Goal: Share content: Share content

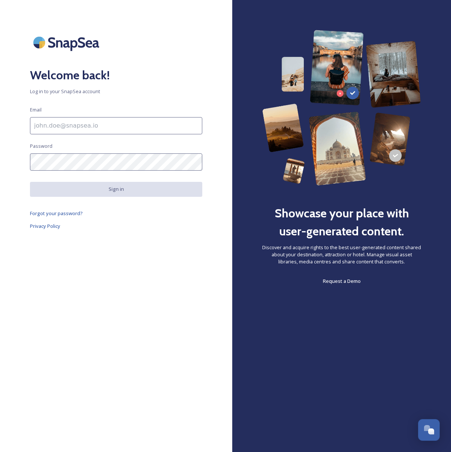
scroll to position [120, 0]
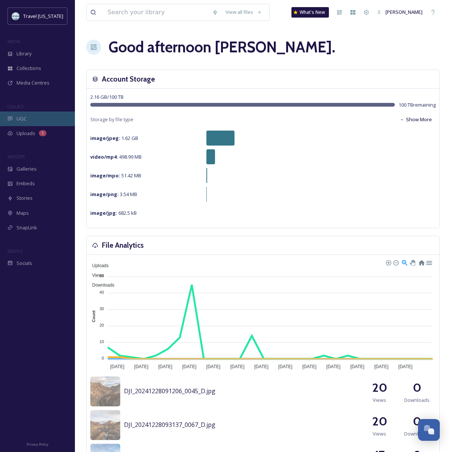
click at [19, 120] on span "UGC" at bounding box center [21, 118] width 10 height 7
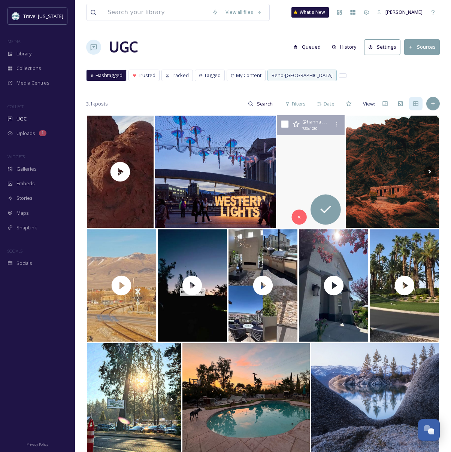
click at [299, 150] on video "Exploring Nevada mining town always blow my mind. This one wasn’t to far from t…" at bounding box center [311, 171] width 68 height 113
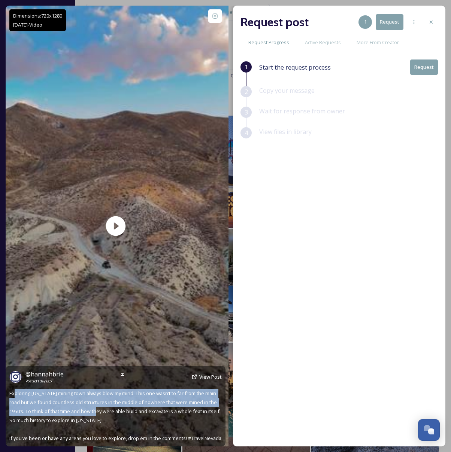
drag, startPoint x: 28, startPoint y: 398, endPoint x: 91, endPoint y: 408, distance: 64.4
click at [91, 408] on div "@ hannahbrie Posted [DATE] View Post Exploring [US_STATE] mining town always bl…" at bounding box center [116, 406] width 220 height 81
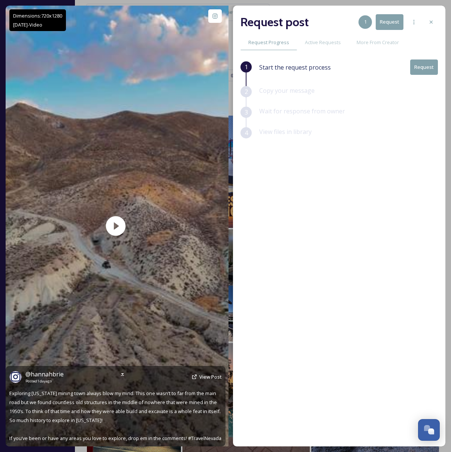
click at [93, 409] on span "Exploring [US_STATE] mining town always blow my mind. This one wasn’t to far fr…" at bounding box center [115, 416] width 212 height 52
drag, startPoint x: 123, startPoint y: 404, endPoint x: 159, endPoint y: 409, distance: 36.3
click at [154, 408] on div "@ hannahbrie Posted [DATE] View Post Exploring [US_STATE] mining town always bl…" at bounding box center [116, 406] width 220 height 81
click at [159, 409] on span "Exploring [US_STATE] mining town always blow my mind. This one wasn’t to far fr…" at bounding box center [115, 416] width 212 height 52
drag, startPoint x: 61, startPoint y: 413, endPoint x: 92, endPoint y: 415, distance: 30.8
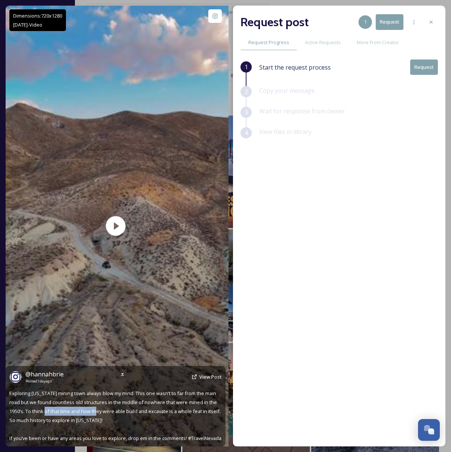
click at [92, 415] on div "@ hannahbrie Posted [DATE] View Post Exploring [US_STATE] mining town always bl…" at bounding box center [116, 406] width 220 height 81
click at [94, 416] on div "@ hannahbrie Posted [DATE] View Post Exploring [US_STATE] mining town always bl…" at bounding box center [116, 406] width 220 height 81
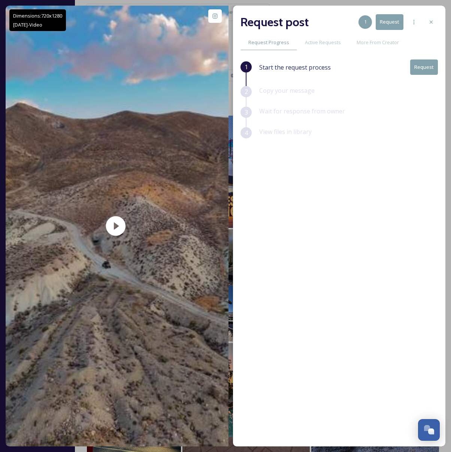
click at [418, 70] on button "Request" at bounding box center [424, 67] width 28 height 15
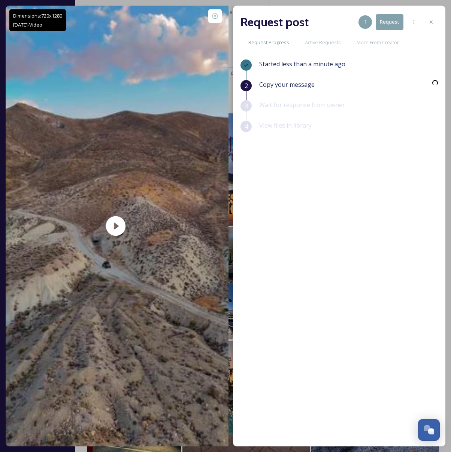
scroll to position [1, 0]
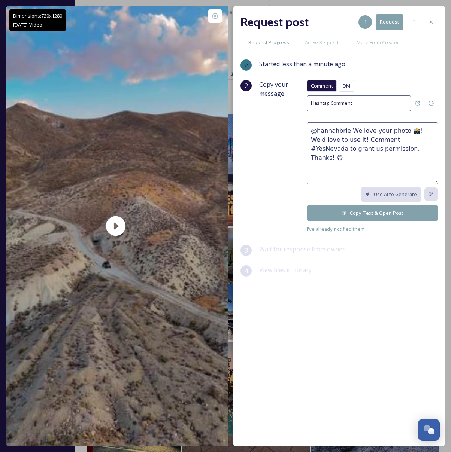
click at [352, 140] on textarea "@hannahbrie We love your photo 📸! We'd love to use it! Comment #YesNevada to gr…" at bounding box center [372, 153] width 131 height 62
drag, startPoint x: 406, startPoint y: 130, endPoint x: 349, endPoint y: 131, distance: 56.9
click at [349, 131] on textarea "@hannahbrie We love your photo 📸! We'd love to use it! Comment #YesNevada to gr…" at bounding box center [372, 153] width 131 height 62
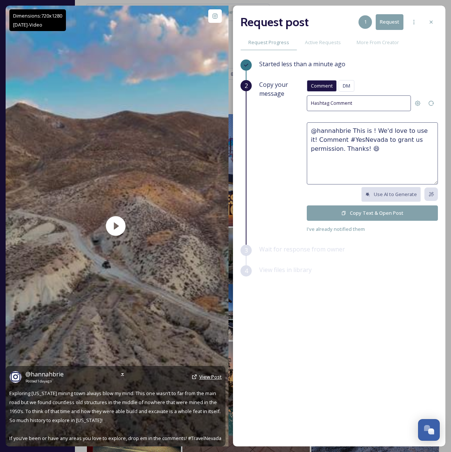
click at [209, 379] on span "View Post" at bounding box center [210, 377] width 22 height 7
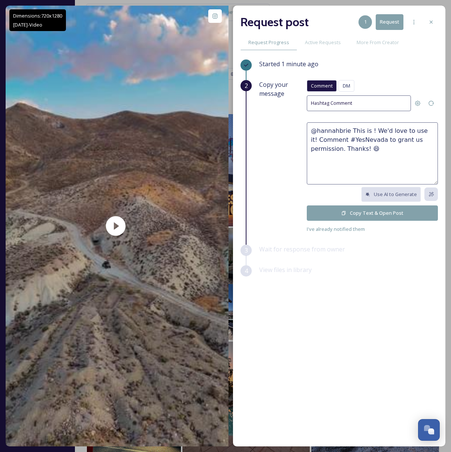
click at [361, 144] on textarea "@hannahbrie This is ! We'd love to use it! Comment #YesNevada to grant us permi…" at bounding box center [372, 153] width 131 height 62
drag, startPoint x: 367, startPoint y: 130, endPoint x: 374, endPoint y: 117, distance: 14.7
click at [367, 130] on textarea "@hannahbrie This is ! We'd love to use it! Comment #YesNevada to grant us permi…" at bounding box center [372, 153] width 131 height 62
drag, startPoint x: 382, startPoint y: 130, endPoint x: 435, endPoint y: 133, distance: 52.9
click at [435, 133] on textarea "@hannahbrie This is epic! We'd love to use it! Comment #YesNevada to grant us p…" at bounding box center [372, 153] width 131 height 62
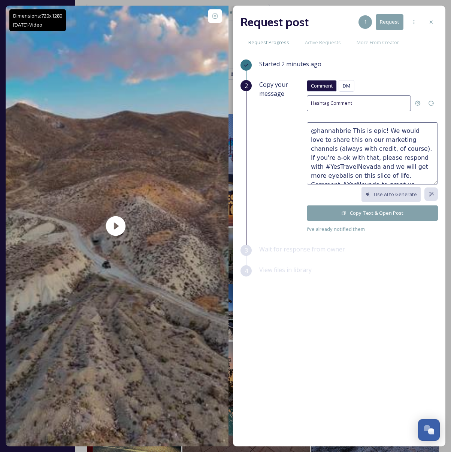
scroll to position [9, 0]
drag, startPoint x: 367, startPoint y: 174, endPoint x: 322, endPoint y: 165, distance: 45.8
click at [323, 166] on textarea "@hannahbrie This is epic! We would love to share this on our marketing channels…" at bounding box center [372, 153] width 131 height 62
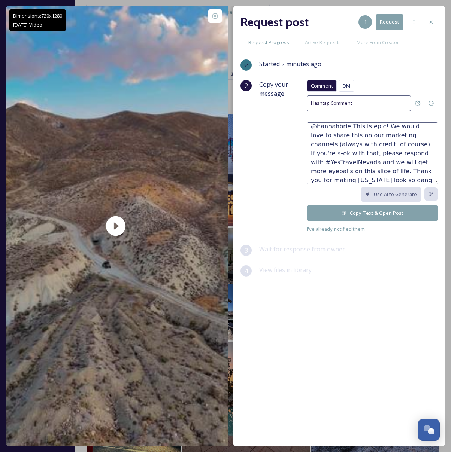
scroll to position [0, 0]
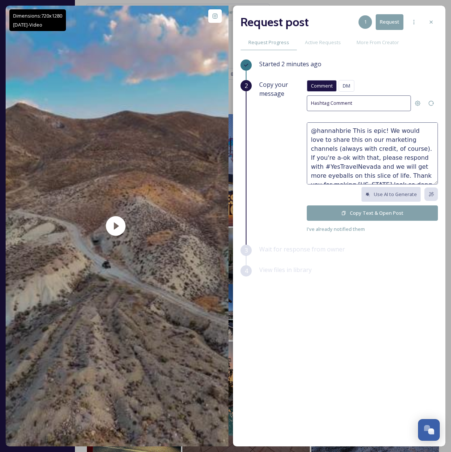
click at [375, 133] on textarea "@hannahbrie This is epic! We would love to share this on our marketing channels…" at bounding box center [372, 153] width 131 height 62
click at [381, 129] on textarea "@hannahbrie This is epic! We would love to share this on our marketing channels…" at bounding box center [372, 153] width 131 height 62
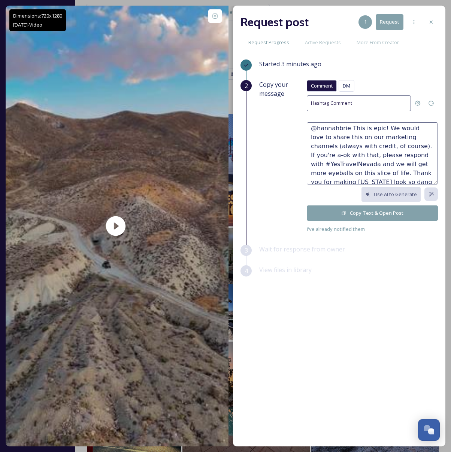
paste textarea "😍"
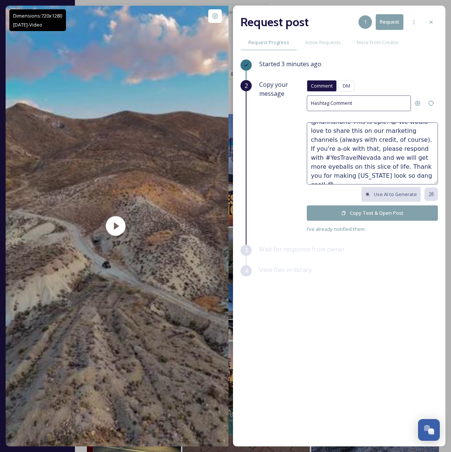
type textarea "@hannahbrie This is epic! 😍 We would love to share this on our marketing channe…"
click at [357, 211] on button "Copy Text & Open Post" at bounding box center [372, 213] width 131 height 15
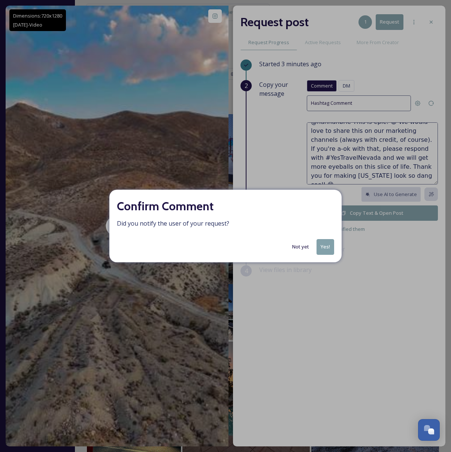
click at [327, 243] on button "Yes!" at bounding box center [325, 246] width 18 height 15
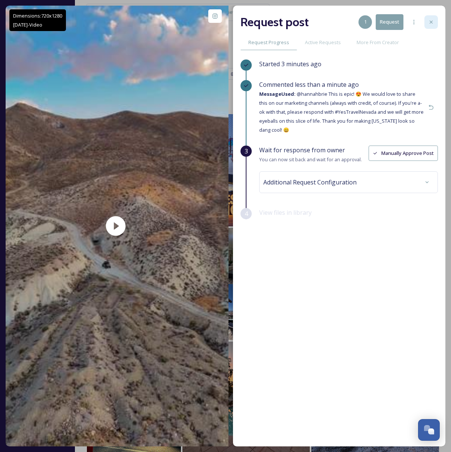
click at [430, 21] on icon at bounding box center [431, 22] width 3 height 3
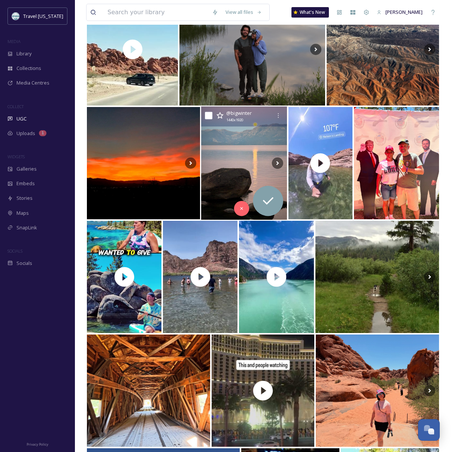
scroll to position [808, 0]
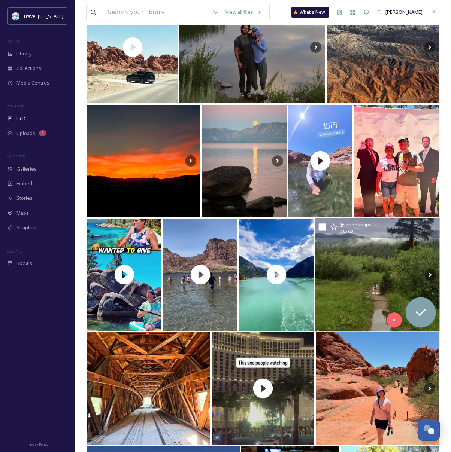
click at [346, 257] on img at bounding box center [377, 274] width 125 height 113
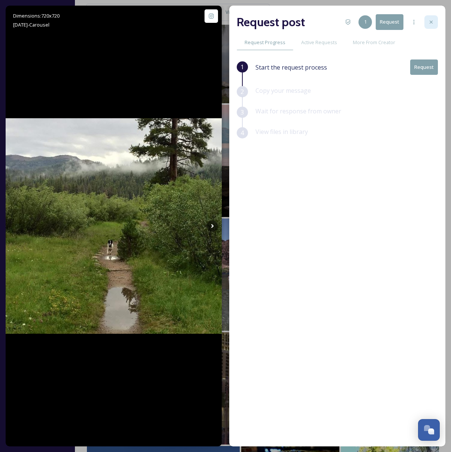
click at [431, 21] on icon at bounding box center [431, 22] width 3 height 3
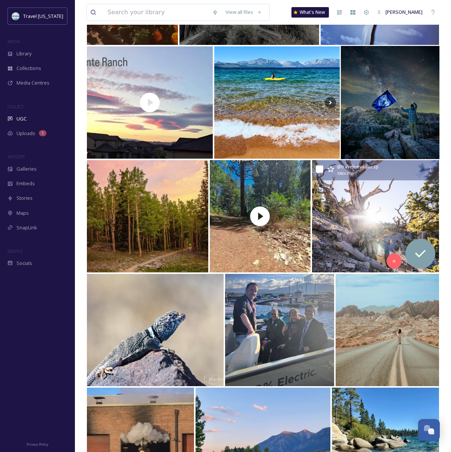
scroll to position [1962, 0]
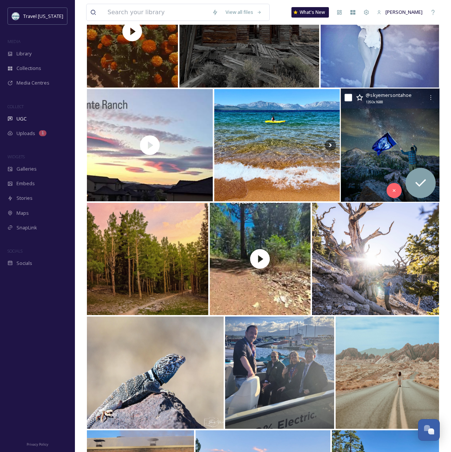
click at [367, 152] on img at bounding box center [390, 145] width 98 height 113
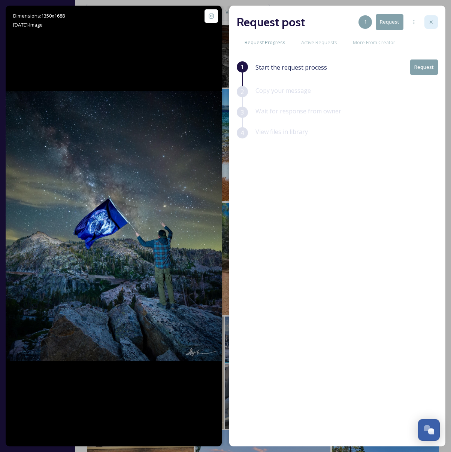
click at [429, 20] on icon at bounding box center [431, 22] width 6 height 6
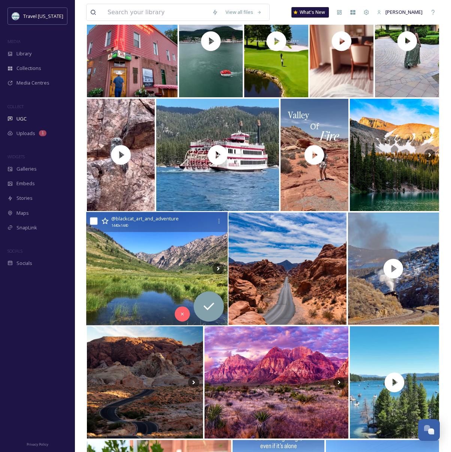
scroll to position [2761, 0]
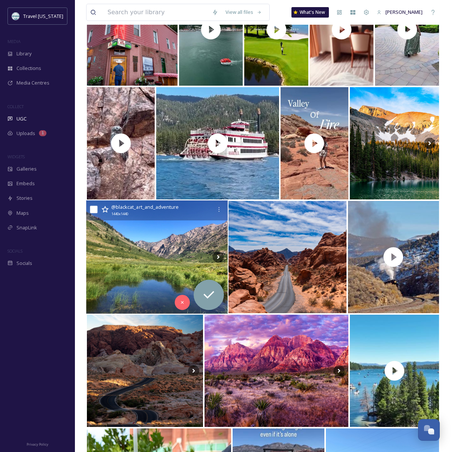
click at [180, 253] on img at bounding box center [157, 257] width 142 height 113
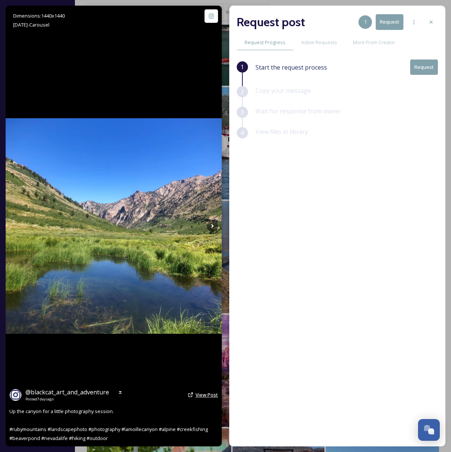
click at [207, 395] on span "View Post" at bounding box center [206, 395] width 22 height 7
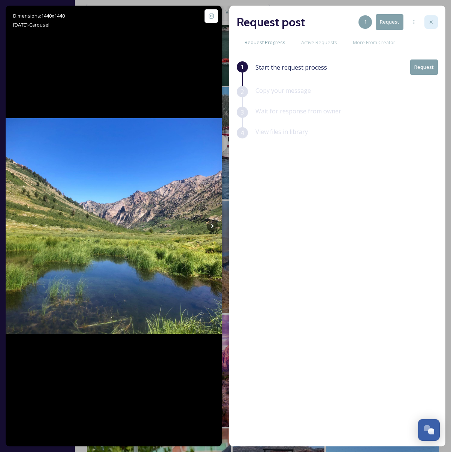
click at [436, 23] on div at bounding box center [430, 21] width 13 height 13
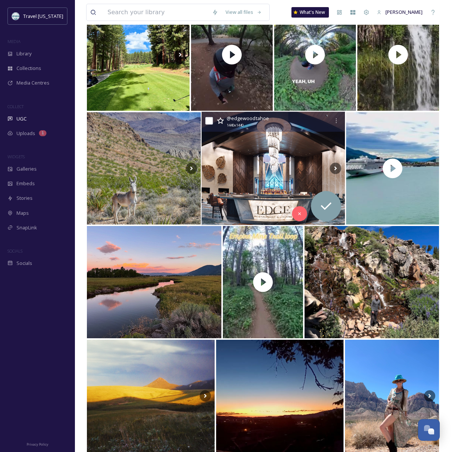
scroll to position [4786, 0]
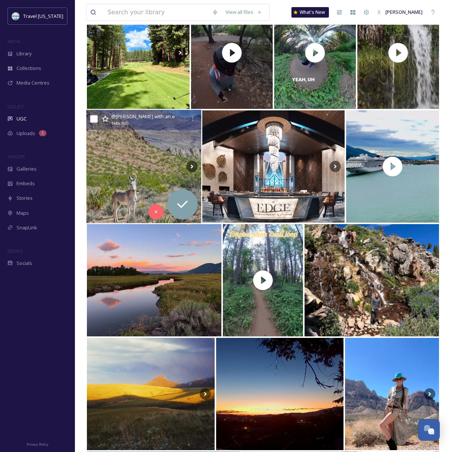
click at [139, 157] on img at bounding box center [143, 166] width 115 height 113
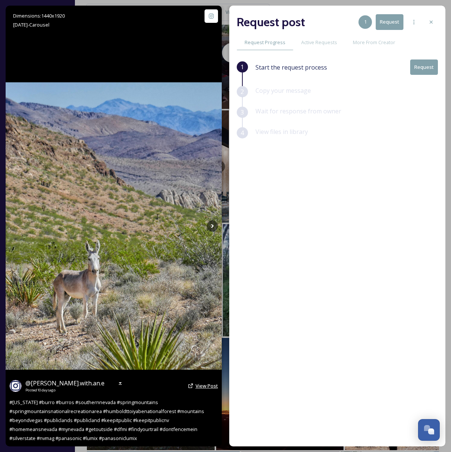
click at [203, 387] on span "View Post" at bounding box center [206, 386] width 22 height 7
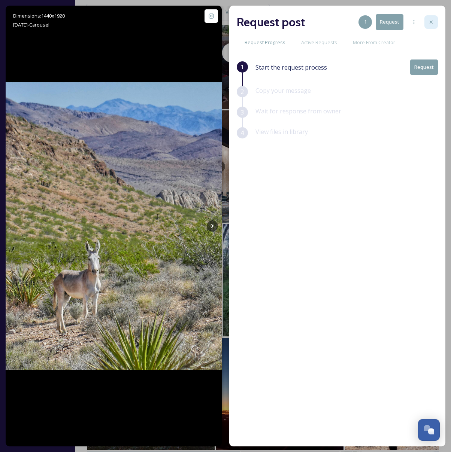
click at [426, 21] on div at bounding box center [430, 21] width 13 height 13
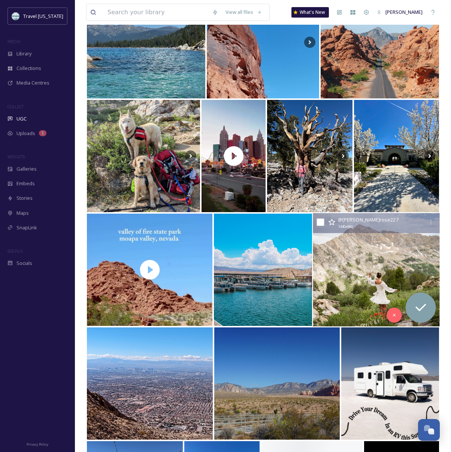
scroll to position [5936, 0]
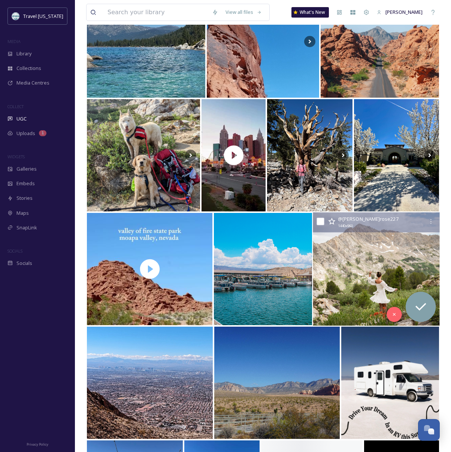
click at [353, 268] on img at bounding box center [376, 269] width 127 height 113
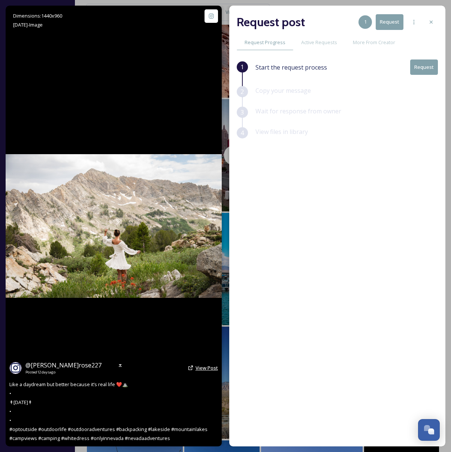
click at [200, 367] on span "View Post" at bounding box center [206, 368] width 22 height 7
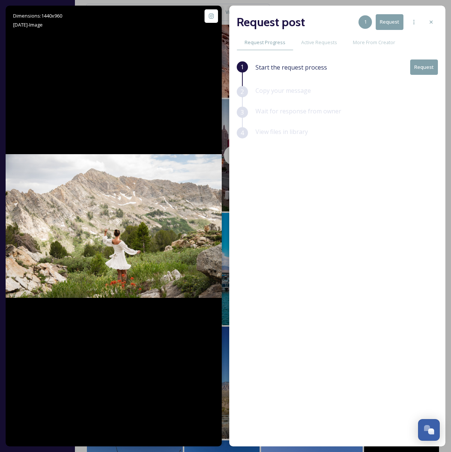
click at [427, 67] on button "Request" at bounding box center [424, 67] width 28 height 15
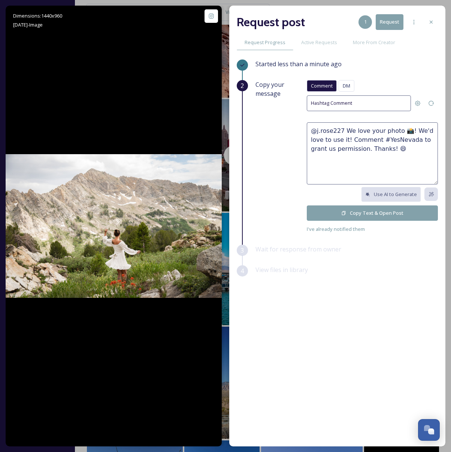
drag, startPoint x: 343, startPoint y: 130, endPoint x: 404, endPoint y: 131, distance: 61.0
click at [404, 131] on textarea "@j.rose227 We love your photo 📸! We'd love to use it! Comment #YesNevada to gra…" at bounding box center [372, 153] width 131 height 62
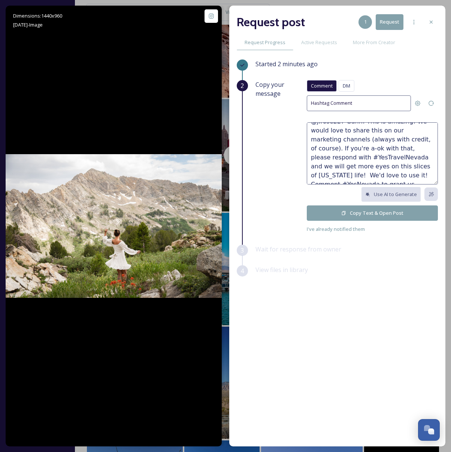
scroll to position [18, 0]
drag, startPoint x: 397, startPoint y: 165, endPoint x: 386, endPoint y: 179, distance: 18.1
click at [385, 180] on textarea "@j.rose227 Gahh! This is amazing! We would love to share this on our marketing …" at bounding box center [372, 153] width 131 height 62
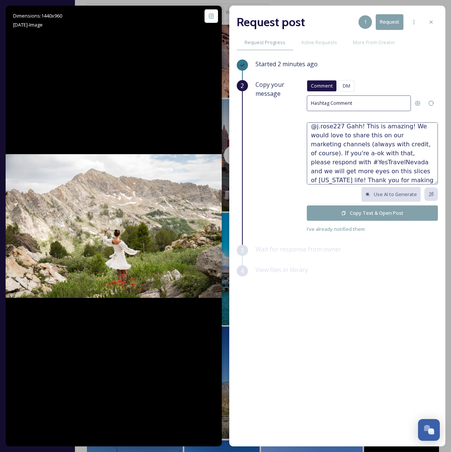
paste textarea "🏔️"
click at [391, 163] on textarea "@j.rose227 Gahh! This is amazing! We would love to share this on our marketing …" at bounding box center [372, 153] width 131 height 62
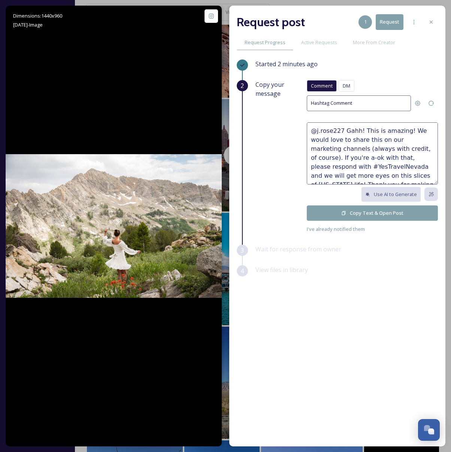
scroll to position [9, 0]
type textarea "@j.rose227 Gahh! This is amazing! We would love to share this on our marketing …"
click at [367, 212] on button "Copy Text & Open Post" at bounding box center [372, 213] width 131 height 15
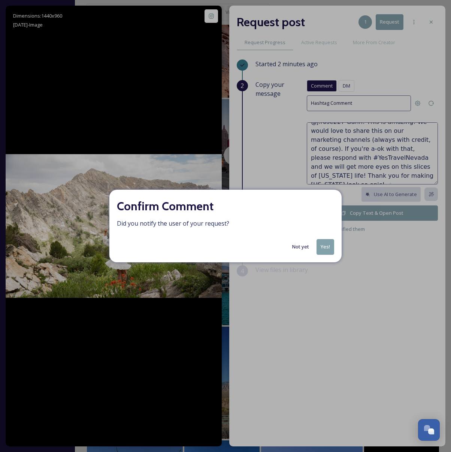
drag, startPoint x: 332, startPoint y: 247, endPoint x: 326, endPoint y: 246, distance: 5.7
click at [331, 247] on button "Yes!" at bounding box center [325, 246] width 18 height 15
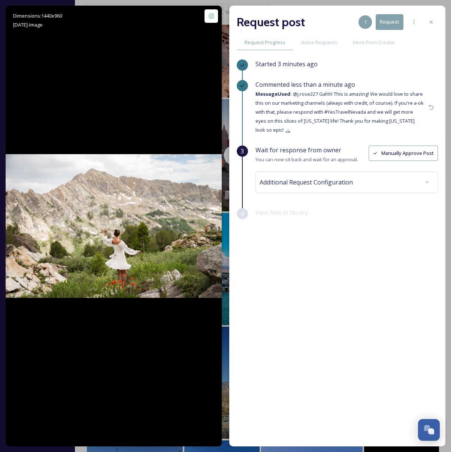
drag, startPoint x: 434, startPoint y: 22, endPoint x: 430, endPoint y: 20, distance: 4.2
click at [433, 22] on icon at bounding box center [431, 22] width 6 height 6
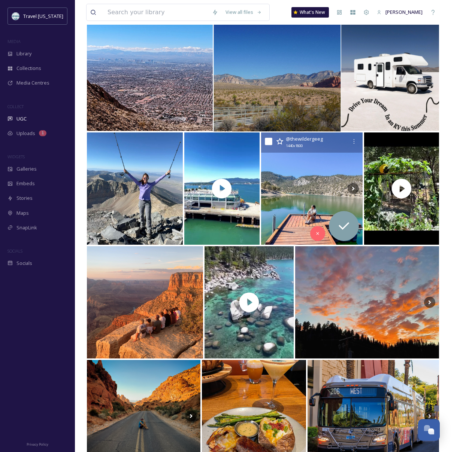
scroll to position [6245, 0]
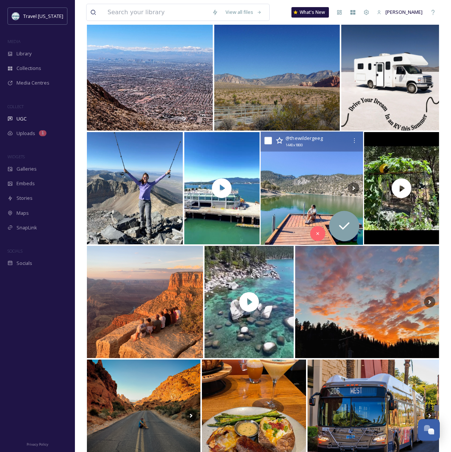
click at [300, 186] on img at bounding box center [311, 188] width 103 height 113
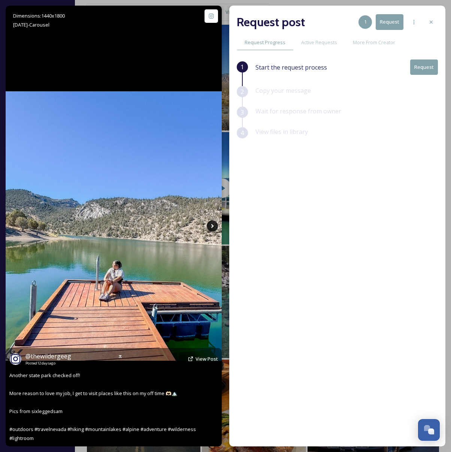
click at [213, 229] on icon at bounding box center [212, 226] width 11 height 11
click at [213, 226] on icon at bounding box center [212, 226] width 11 height 11
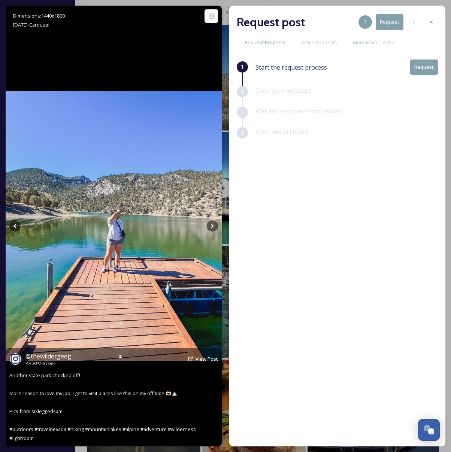
click at [213, 365] on div "@ thewildergeeg Posted [DATE] View Post" at bounding box center [113, 359] width 209 height 14
click at [216, 360] on span "View Post" at bounding box center [206, 359] width 22 height 7
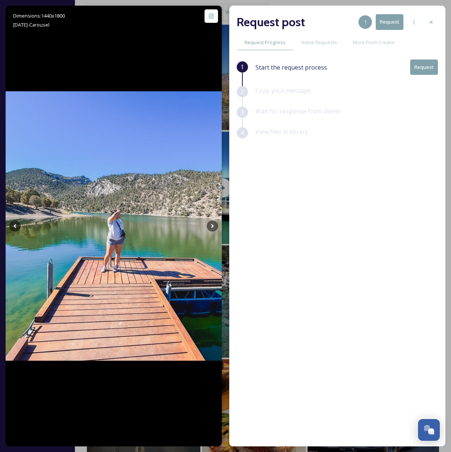
click at [421, 70] on button "Request" at bounding box center [424, 67] width 28 height 15
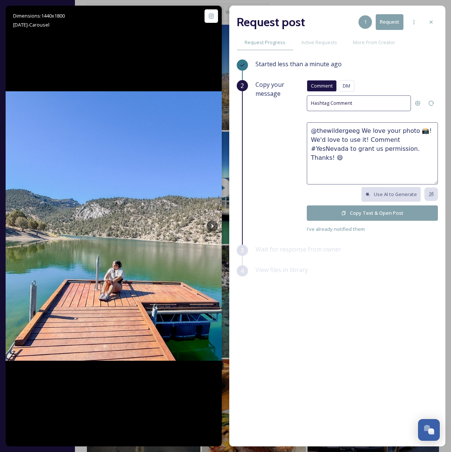
click at [343, 133] on textarea "@thewildergeeg We love your photo 📸! We'd love to use it! Comment #YesNevada to…" at bounding box center [372, 153] width 131 height 62
drag, startPoint x: 416, startPoint y: 130, endPoint x: 365, endPoint y: 128, distance: 51.3
click at [358, 130] on textarea "@thewildergeeg We love your photo 📸! We'd love to use it! Comment #YesNevada to…" at bounding box center [372, 153] width 131 height 62
drag, startPoint x: 397, startPoint y: 131, endPoint x: 406, endPoint y: 122, distance: 12.4
click at [397, 131] on textarea "@thewildergeeg This is so fun! We'd love to use it! Comment #YesNevada to grant…" at bounding box center [372, 153] width 131 height 62
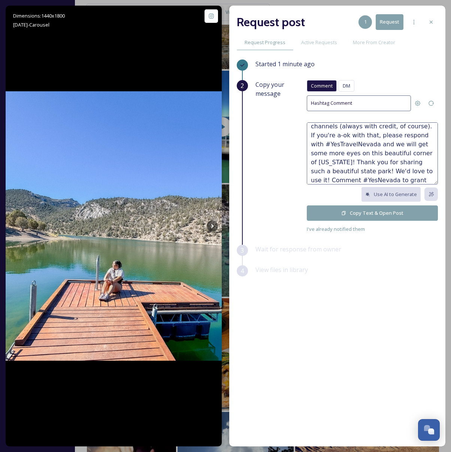
scroll to position [27, 0]
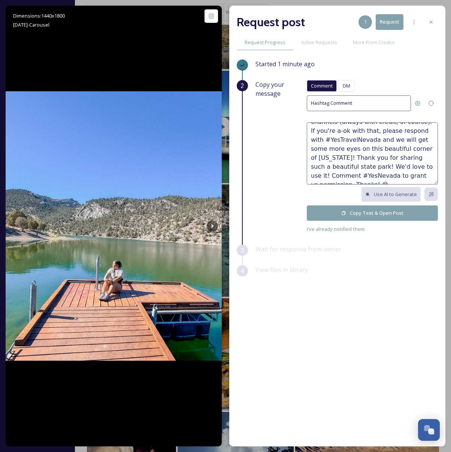
drag, startPoint x: 409, startPoint y: 179, endPoint x: 426, endPoint y: 180, distance: 17.2
click at [426, 180] on textarea "@thewildergeeg This is so fun! We'd love to share this on our marketing channel…" at bounding box center [372, 153] width 131 height 62
click at [394, 129] on textarea "@thewildergeeg This is so fun! We'd love to share this on our marketing channel…" at bounding box center [372, 153] width 131 height 62
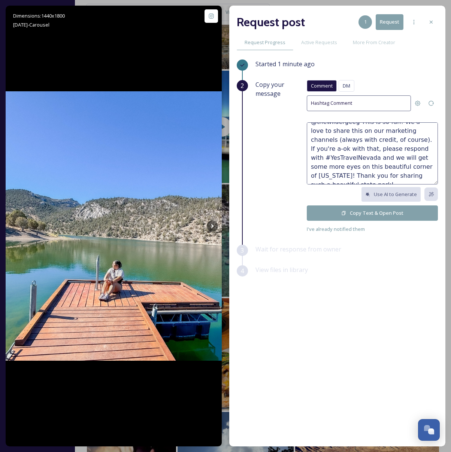
drag, startPoint x: 380, startPoint y: 175, endPoint x: 388, endPoint y: 166, distance: 12.2
click at [380, 175] on textarea "@thewildergeeg This is so fun! We'd love to share this on our marketing channel…" at bounding box center [372, 153] width 131 height 62
click at [405, 170] on textarea "@thewildergeeg This is so fun! We'd love to share this on our marketing channel…" at bounding box center [372, 153] width 131 height 62
drag, startPoint x: 407, startPoint y: 172, endPoint x: 415, endPoint y: 176, distance: 8.2
click at [407, 173] on textarea "@thewildergeeg This is so fun! We'd love to share this on our marketing channel…" at bounding box center [372, 153] width 131 height 62
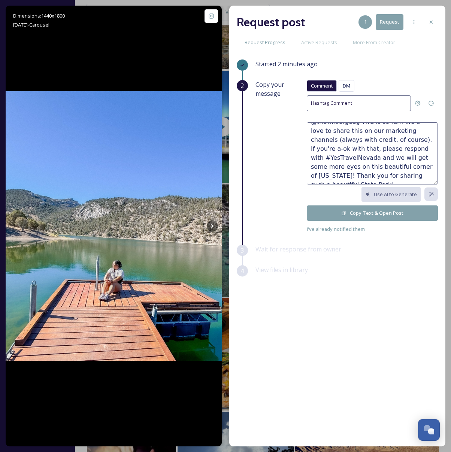
scroll to position [6306, 0]
type textarea "@thewildergeeg This is so fun! We'd love to share this on our marketing channel…"
click at [366, 212] on button "Copy Text & Open Post" at bounding box center [372, 213] width 131 height 15
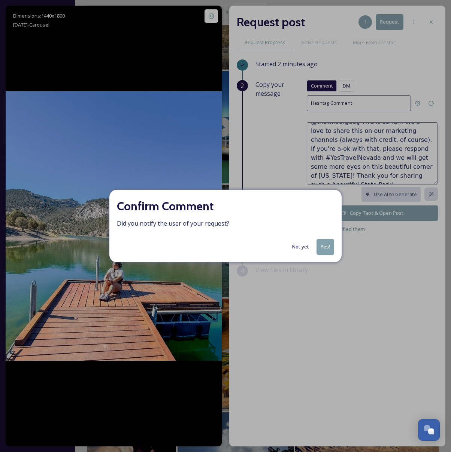
click at [326, 248] on button "Yes!" at bounding box center [325, 246] width 18 height 15
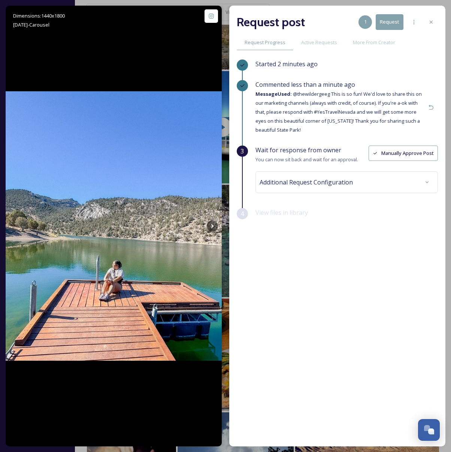
click at [430, 23] on icon at bounding box center [431, 22] width 6 height 6
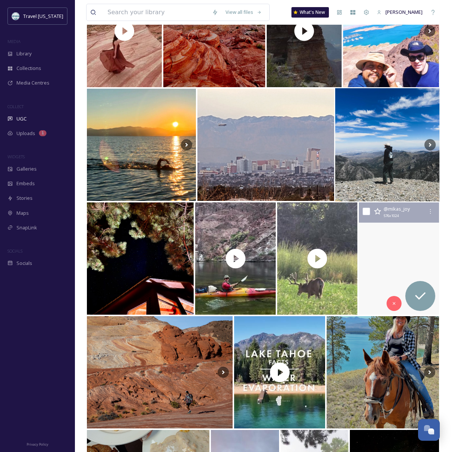
scroll to position [7998, 0]
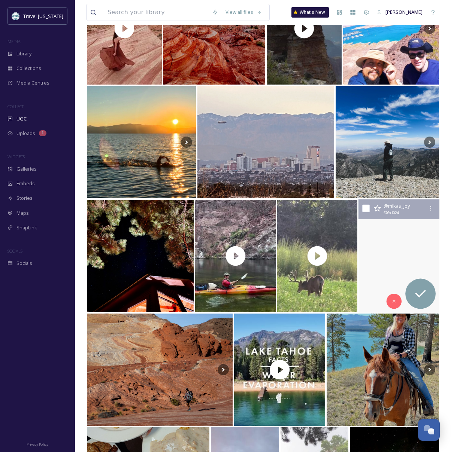
click at [376, 224] on video "YAAAY! The Seven Magic Mountains aren’t moving!🥰 Just two bestie grandmas roadt…" at bounding box center [398, 256] width 81 height 113
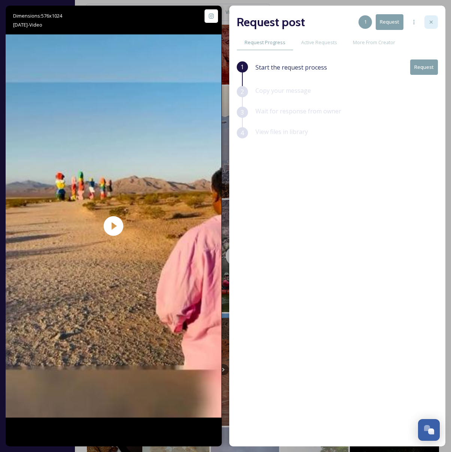
click at [432, 20] on icon at bounding box center [431, 22] width 6 height 6
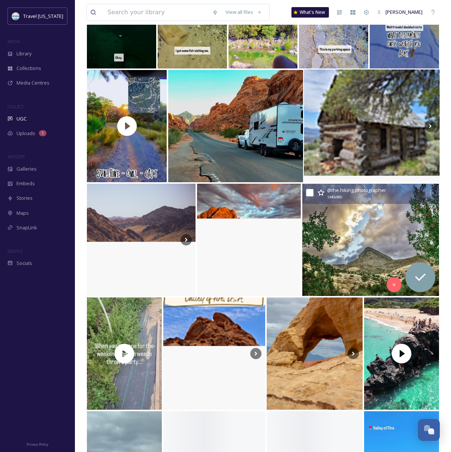
scroll to position [13140, 0]
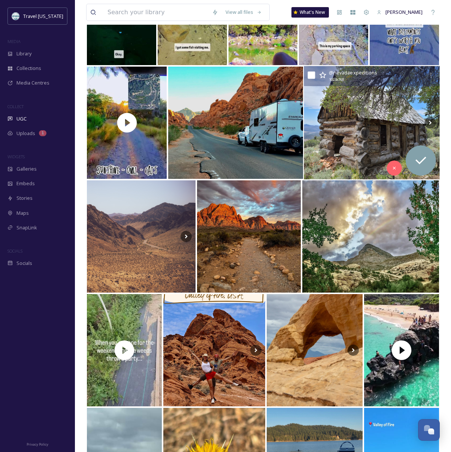
click at [336, 125] on img at bounding box center [372, 122] width 136 height 113
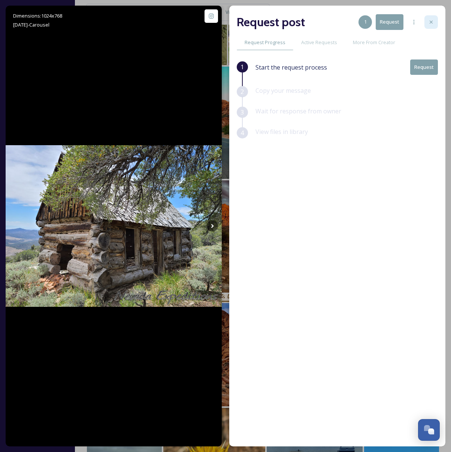
click at [427, 21] on div at bounding box center [430, 21] width 13 height 13
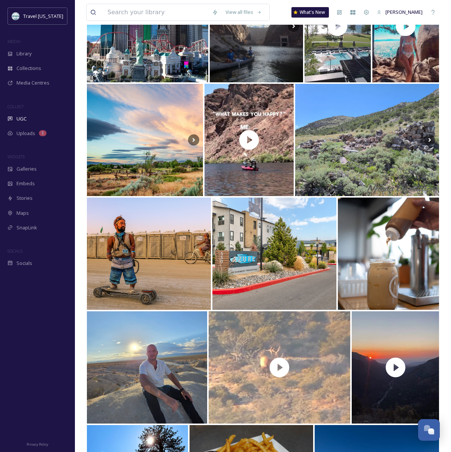
scroll to position [11908, 0]
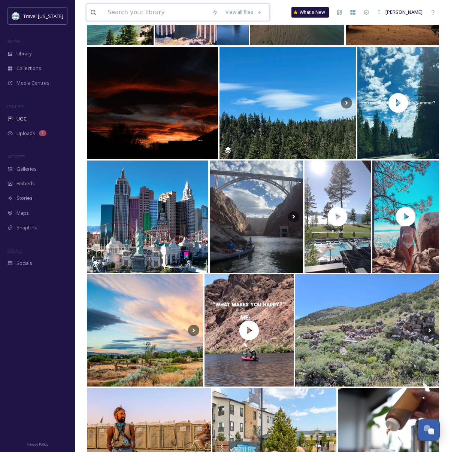
click at [127, 12] on input at bounding box center [156, 12] width 104 height 16
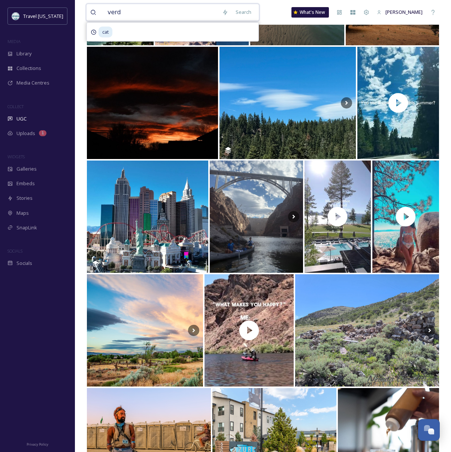
type input "verdi"
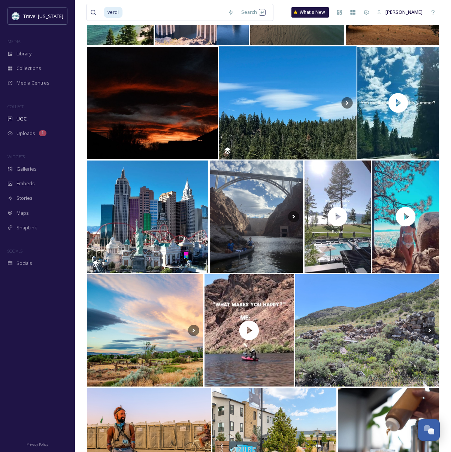
drag, startPoint x: 284, startPoint y: 18, endPoint x: 235, endPoint y: 106, distance: 100.7
click at [284, 18] on div "verdi Search What's New [PERSON_NAME]" at bounding box center [262, 12] width 353 height 25
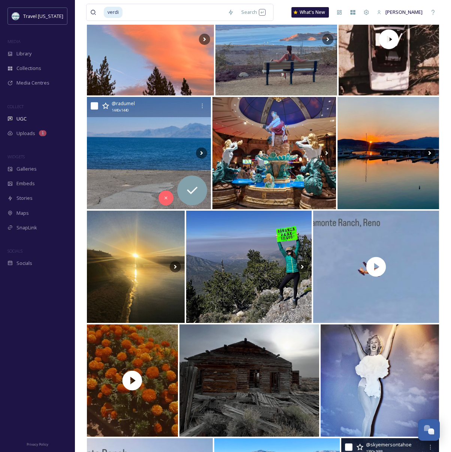
scroll to position [0, 0]
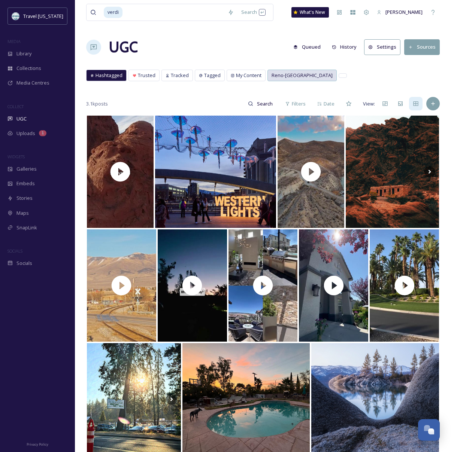
drag, startPoint x: 236, startPoint y: 76, endPoint x: 316, endPoint y: 79, distance: 79.4
click at [236, 76] on span "My Content" at bounding box center [248, 75] width 25 height 7
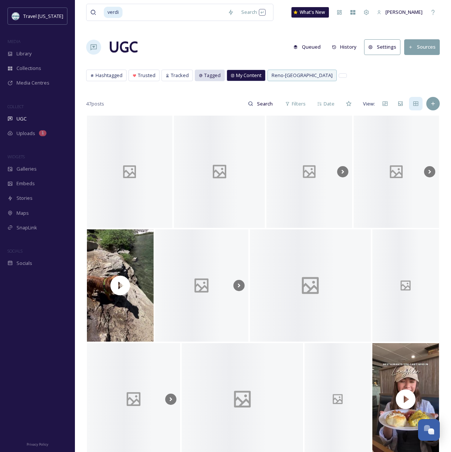
click at [204, 73] on span "Tagged" at bounding box center [212, 75] width 16 height 7
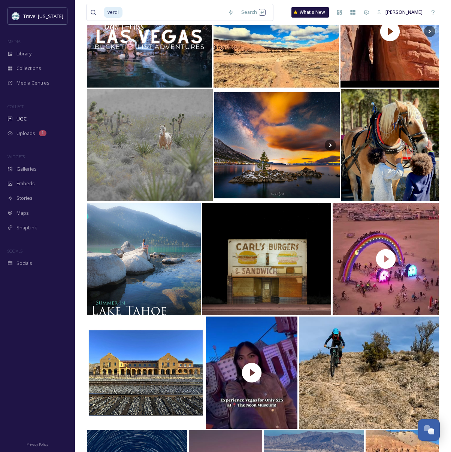
scroll to position [825, 0]
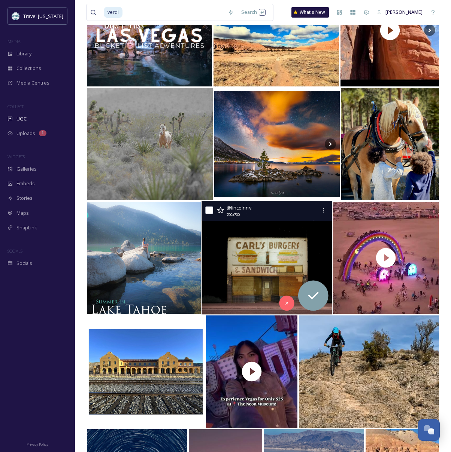
click at [279, 227] on img at bounding box center [266, 257] width 130 height 113
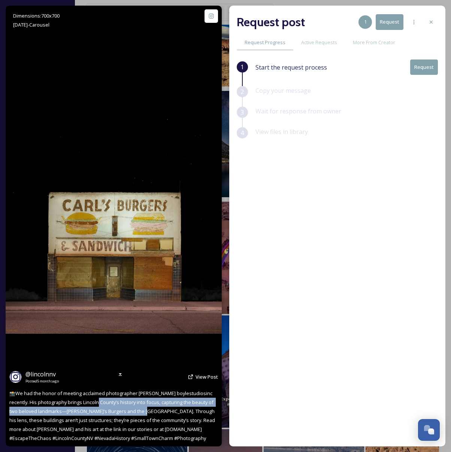
drag, startPoint x: 107, startPoint y: 403, endPoint x: 148, endPoint y: 407, distance: 41.7
click at [146, 407] on div "@ lincolnnv Posted [DATE] View Post 📸We had the honor of meeting acclaimed phot…" at bounding box center [114, 406] width 216 height 81
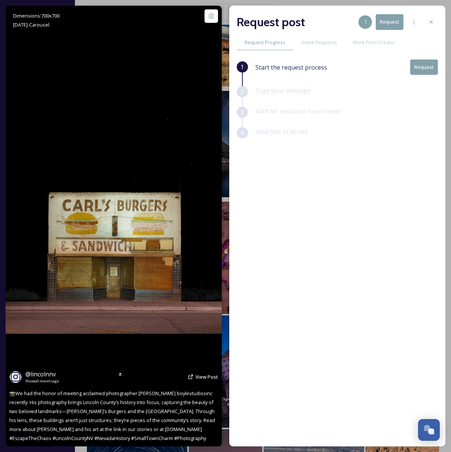
click at [148, 407] on div "@ lincolnnv Posted [DATE] View Post 📸We had the honor of meeting acclaimed phot…" at bounding box center [114, 406] width 216 height 81
drag, startPoint x: 55, startPoint y: 413, endPoint x: 108, endPoint y: 414, distance: 52.4
click at [108, 414] on span "📸We had the honor of meeting acclaimed photographer [PERSON_NAME] boylestudiosi…" at bounding box center [112, 416] width 207 height 52
click at [46, 370] on span "@ lincolnnv" at bounding box center [40, 374] width 30 height 8
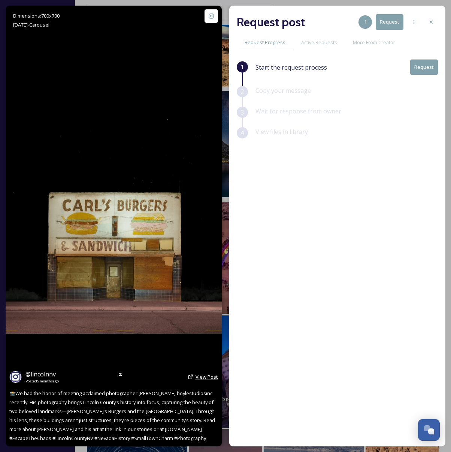
click at [208, 379] on span "View Post" at bounding box center [206, 377] width 22 height 7
